Goal: Transaction & Acquisition: Download file/media

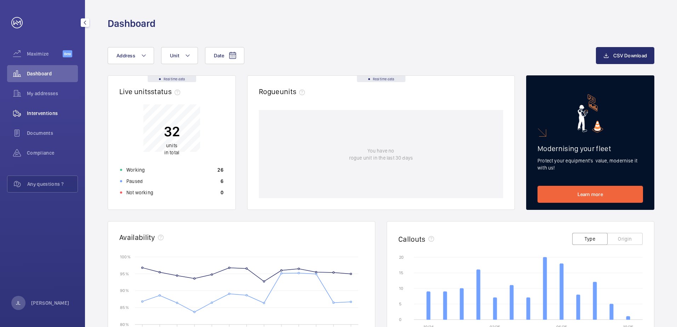
click at [57, 113] on span "Interventions" at bounding box center [52, 113] width 51 height 7
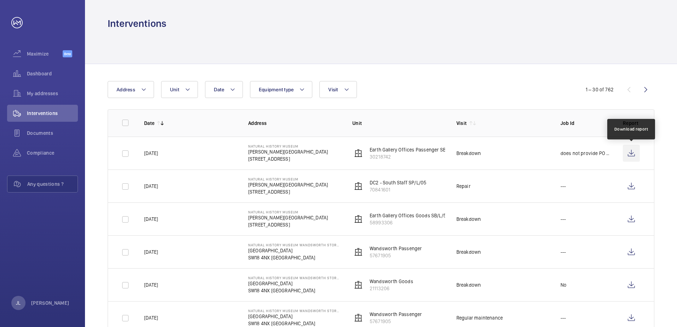
click at [628, 154] on wm-front-icon-button at bounding box center [630, 153] width 17 height 17
